Goal: Task Accomplishment & Management: Use online tool/utility

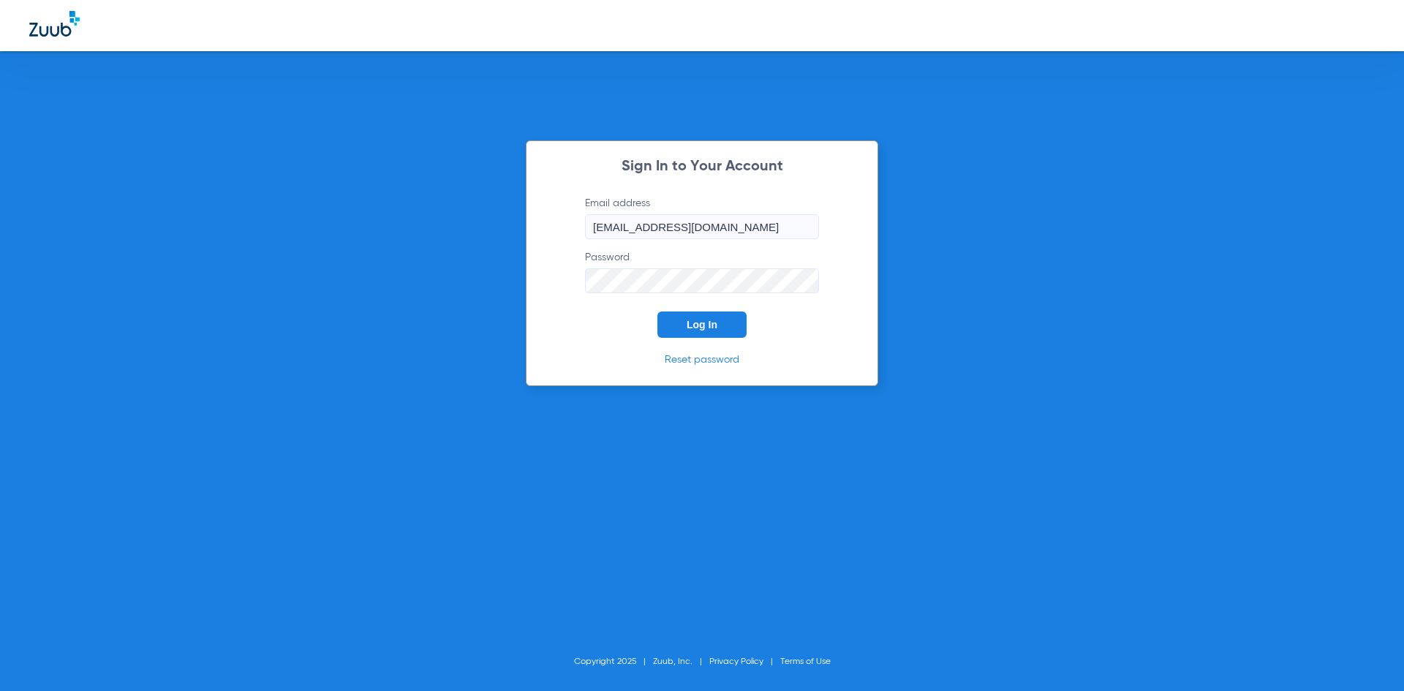
click at [679, 331] on button "Log In" at bounding box center [701, 325] width 89 height 26
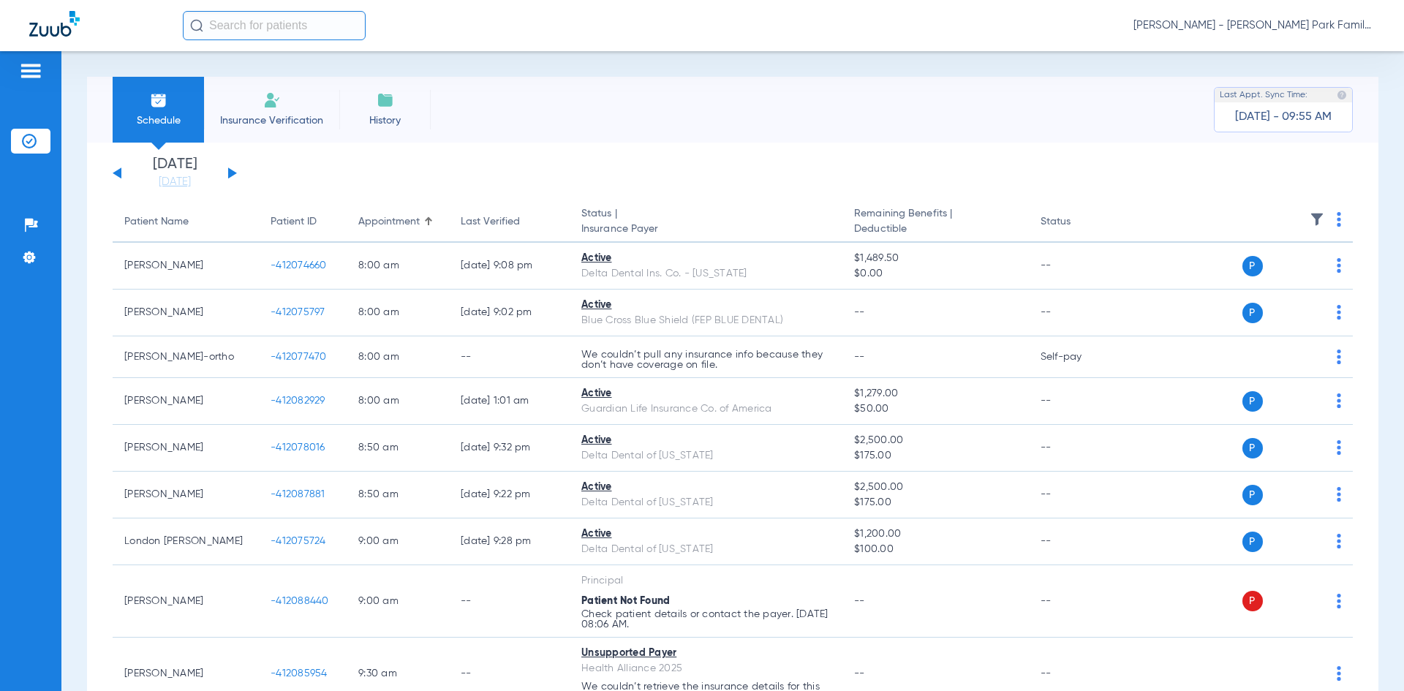
click at [228, 177] on button at bounding box center [232, 172] width 9 height 11
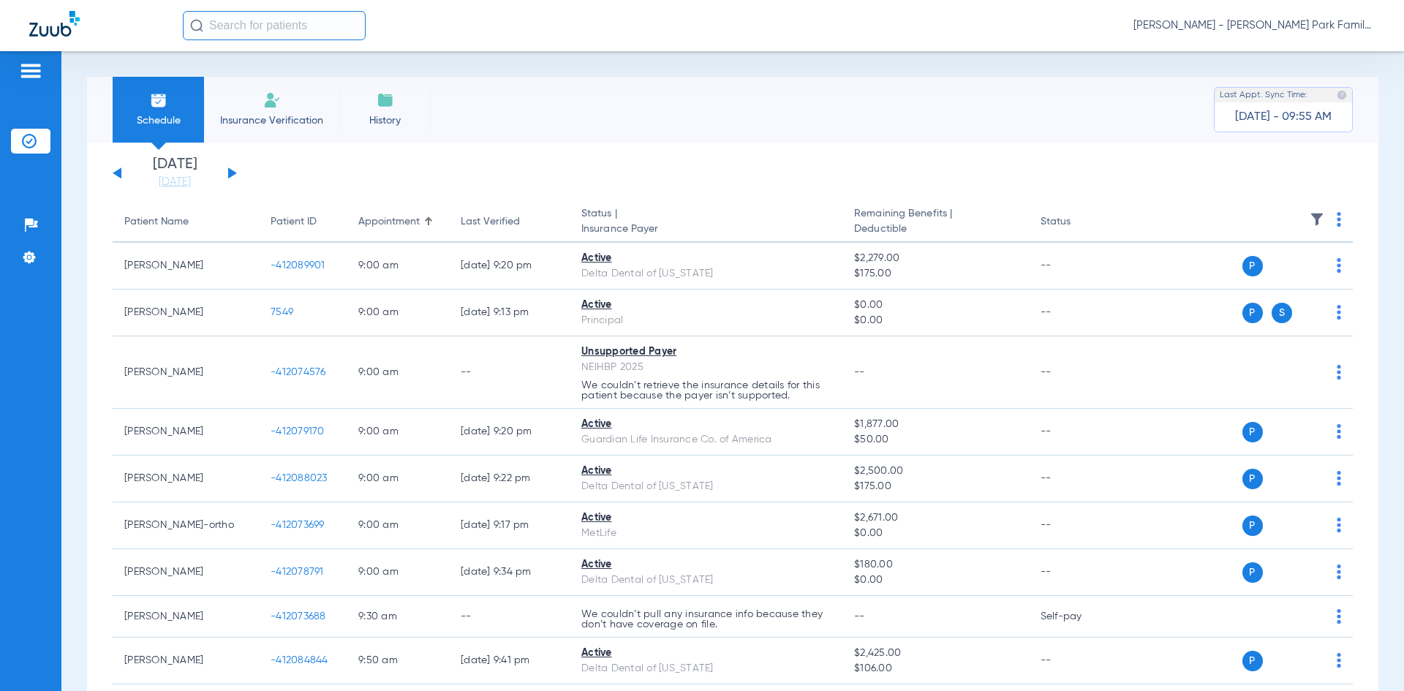
click at [1310, 225] on img at bounding box center [1317, 219] width 15 height 15
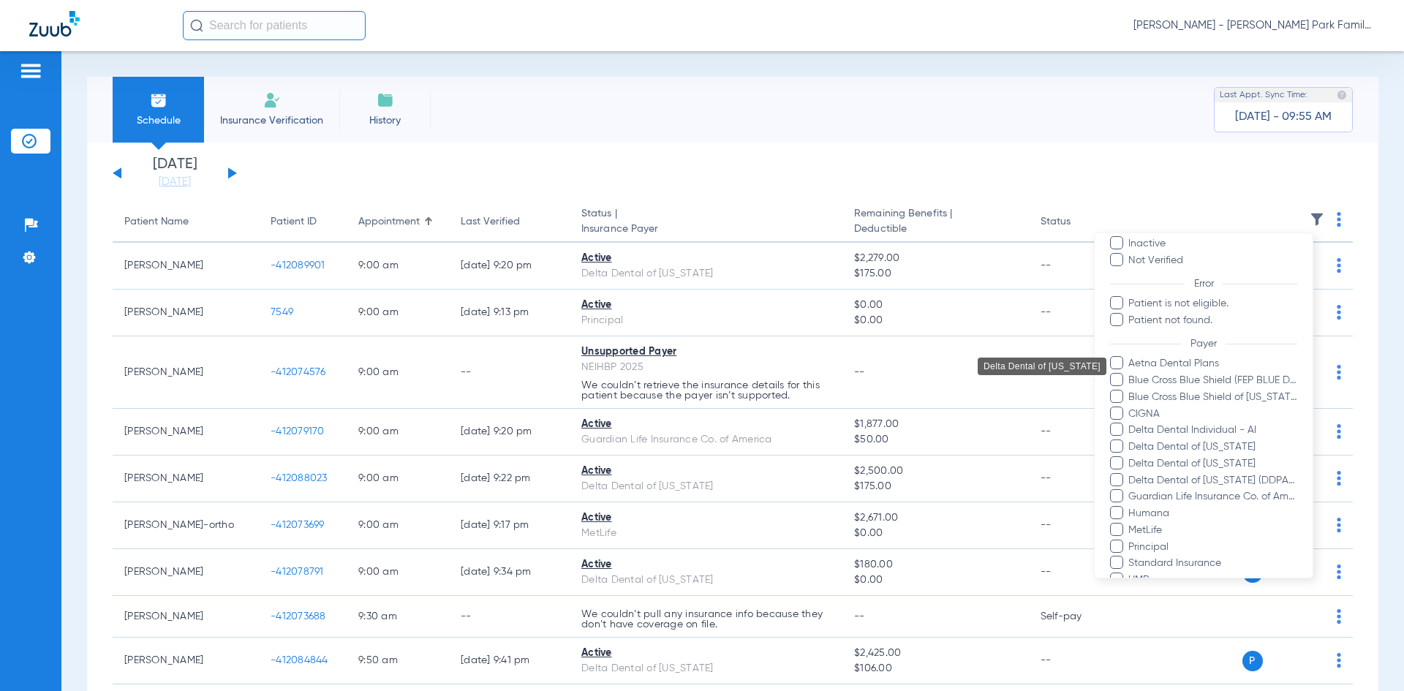
scroll to position [288, 0]
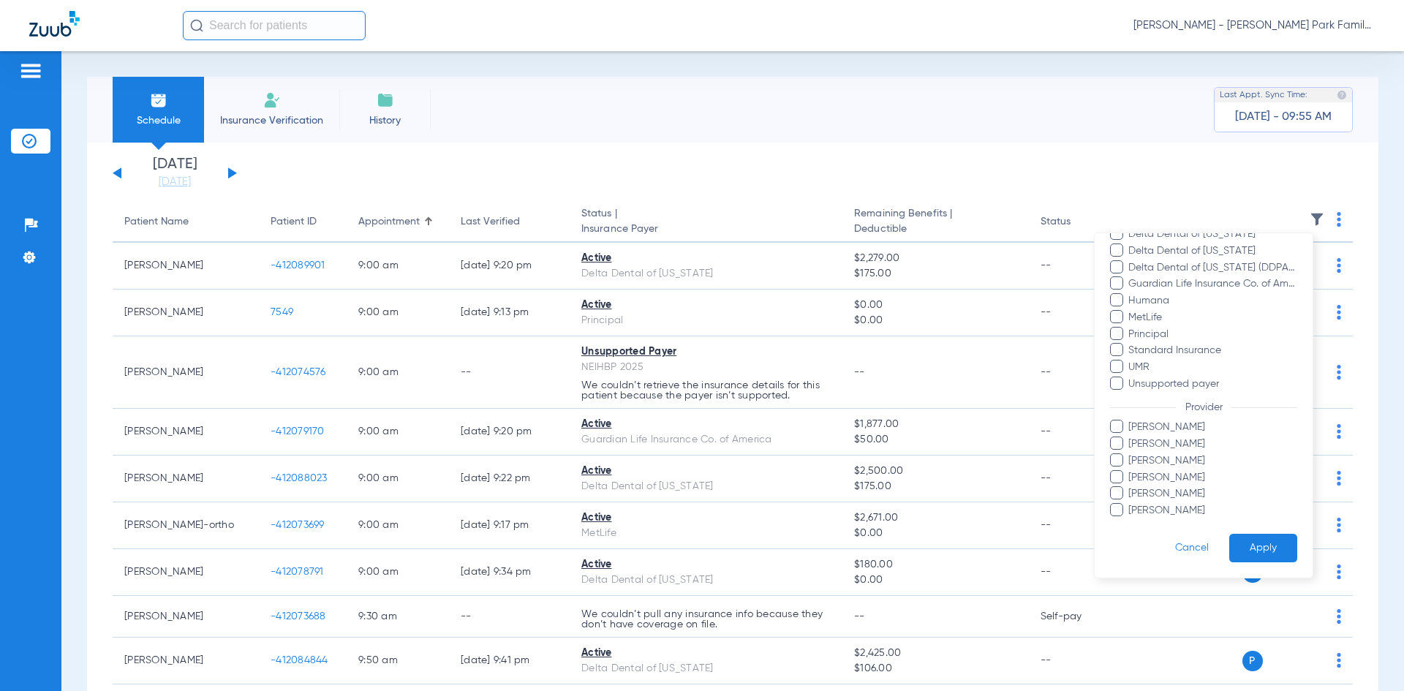
click at [1122, 431] on span at bounding box center [1116, 426] width 13 height 13
click at [1131, 437] on input "[PERSON_NAME]" at bounding box center [1131, 437] width 0 height 0
click at [1115, 489] on span at bounding box center [1116, 492] width 13 height 13
click at [1131, 504] on input "[PERSON_NAME]" at bounding box center [1131, 504] width 0 height 0
click at [1230, 543] on button "Apply" at bounding box center [1263, 548] width 68 height 29
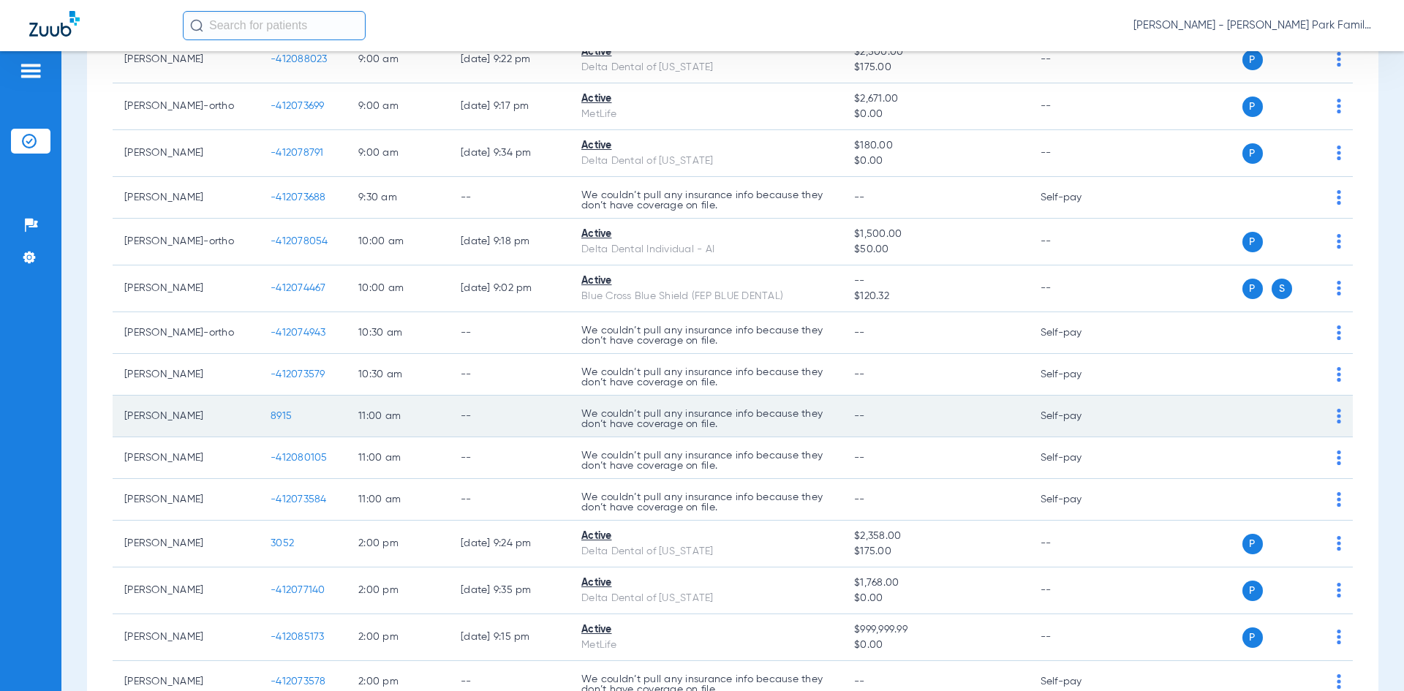
scroll to position [219, 0]
